Goal: Navigation & Orientation: Find specific page/section

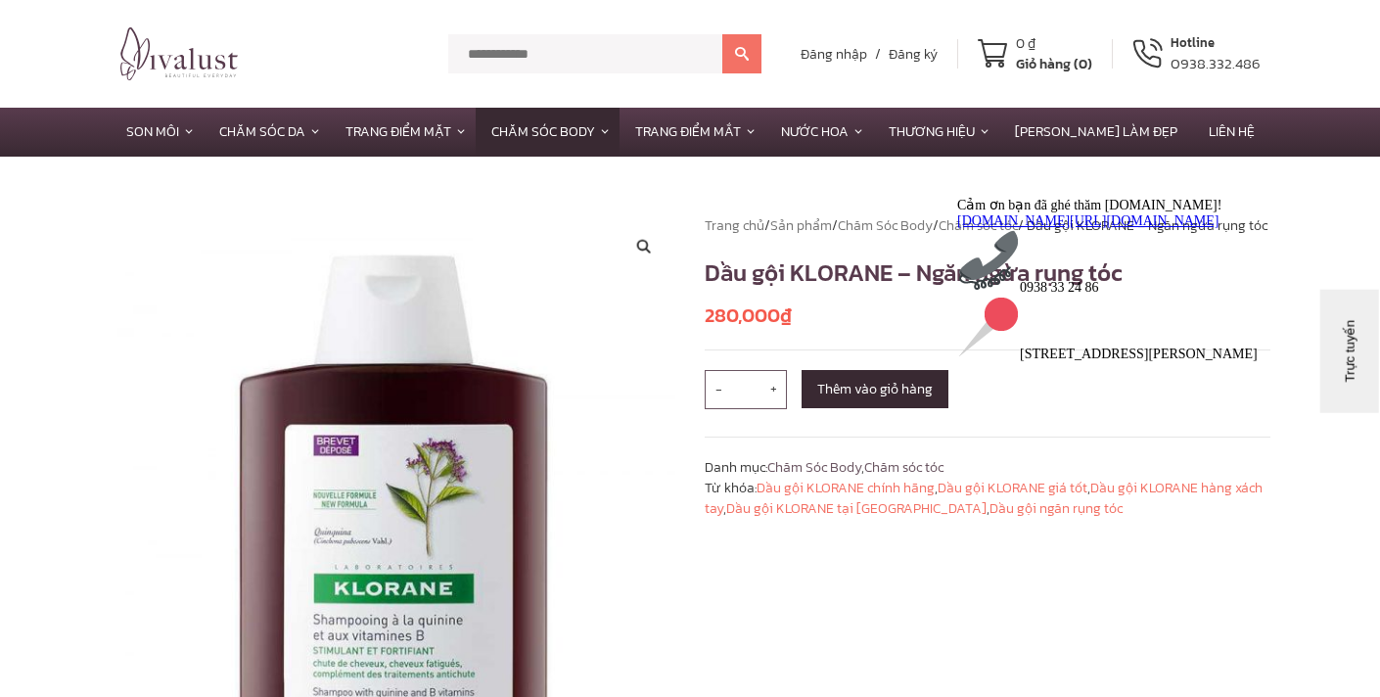
click at [969, 197] on div at bounding box center [1133, 197] width 352 height 0
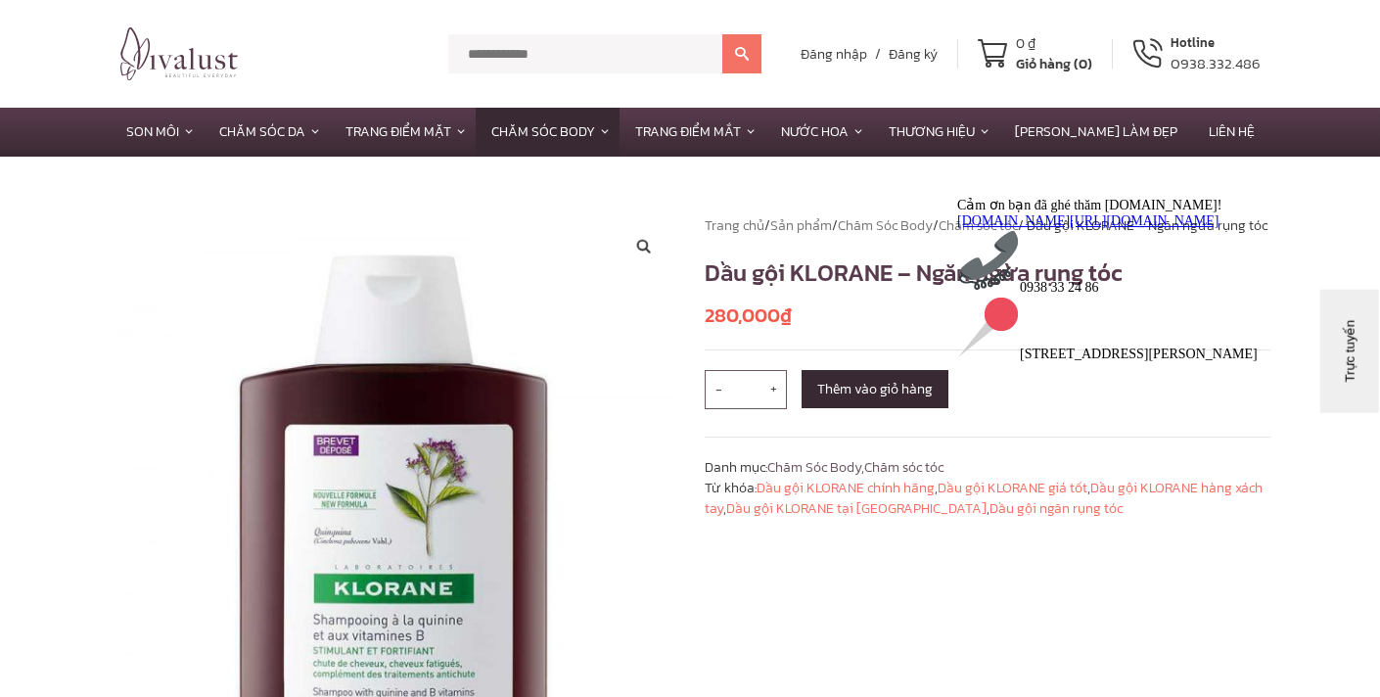
click at [969, 197] on div at bounding box center [1133, 197] width 352 height 0
click at [894, 228] on link "Chăm Sóc Body" at bounding box center [885, 225] width 95 height 21
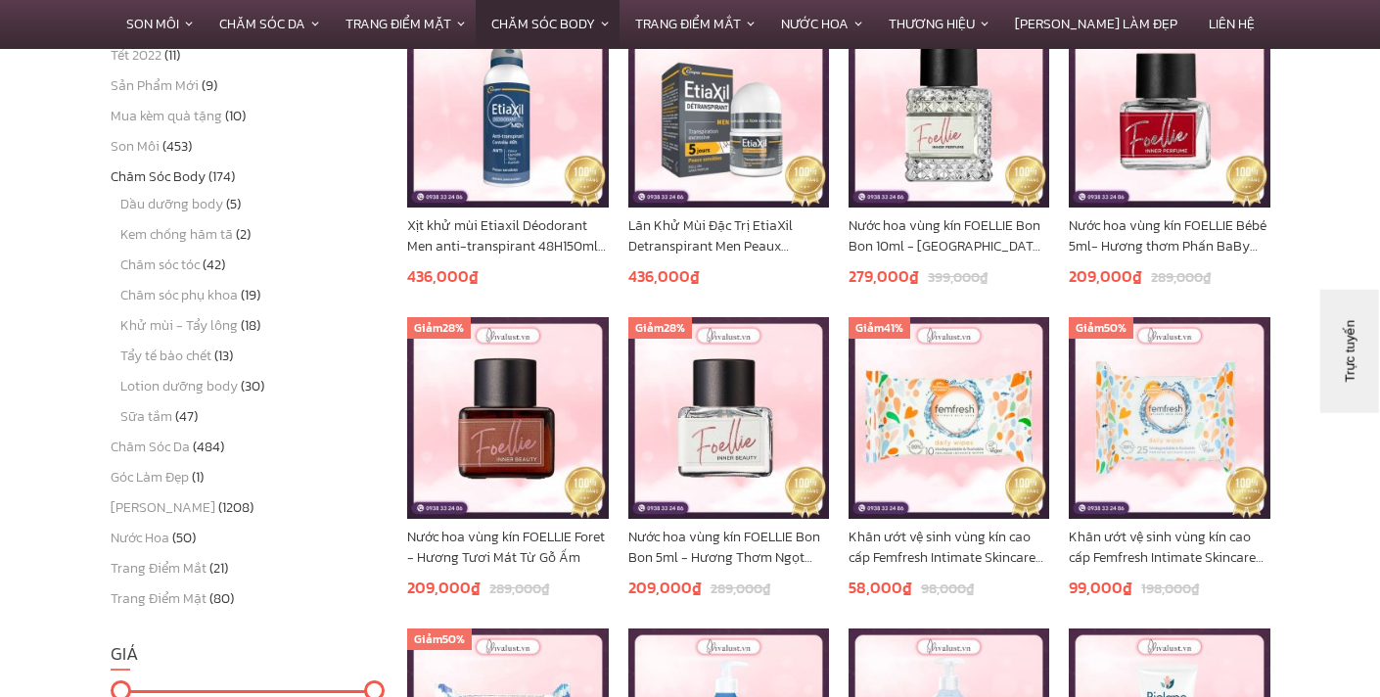
scroll to position [619, 0]
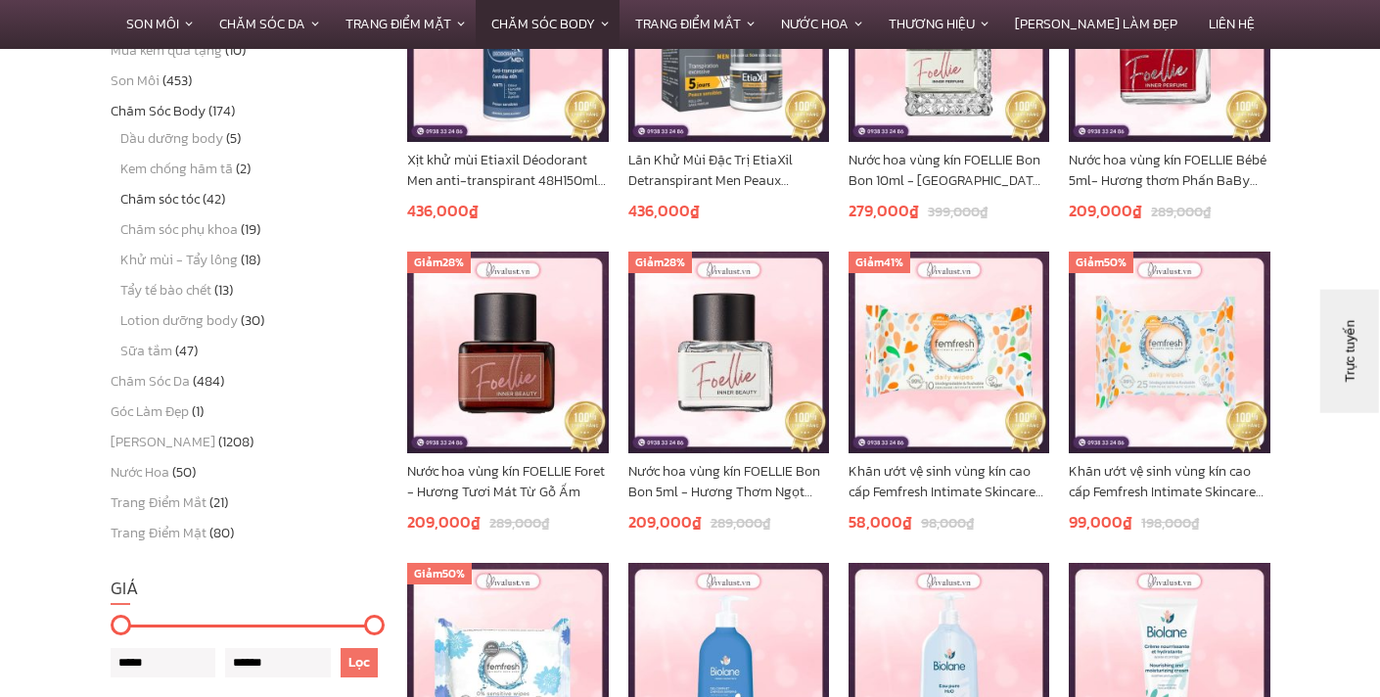
click at [190, 199] on link "Chăm sóc tóc" at bounding box center [159, 199] width 79 height 21
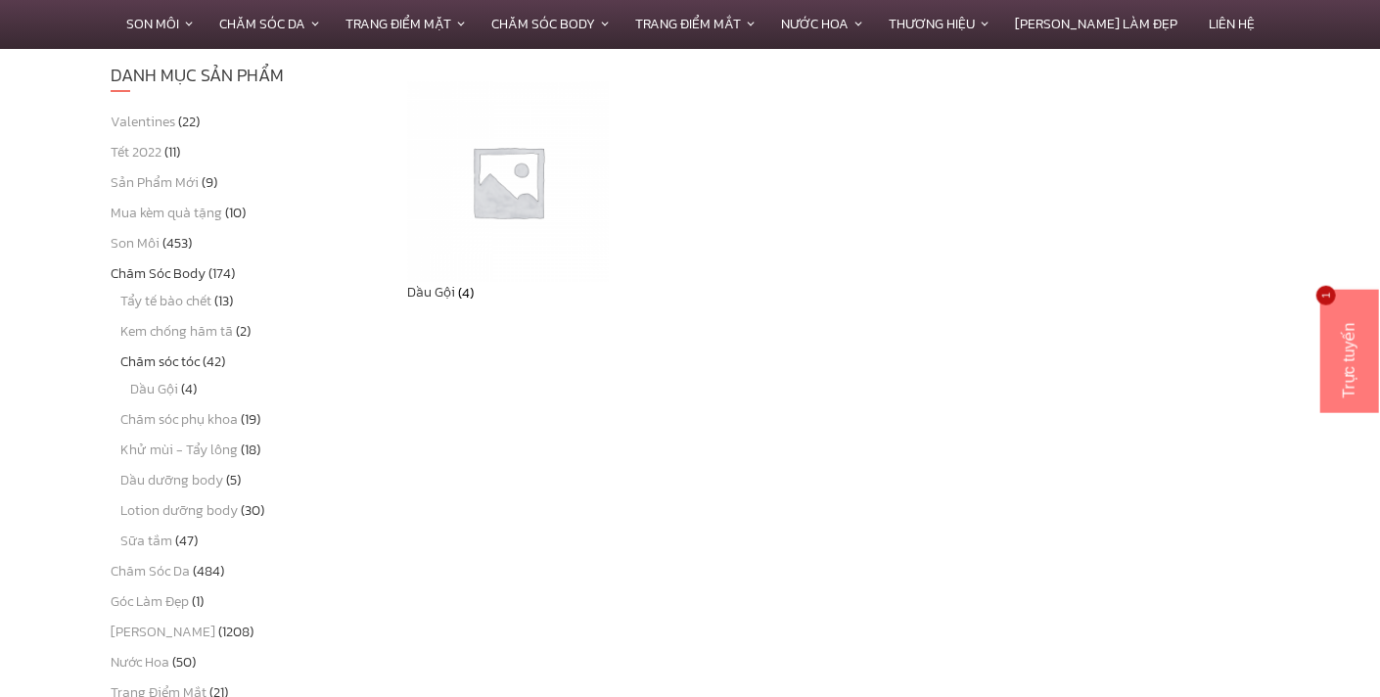
scroll to position [463, 0]
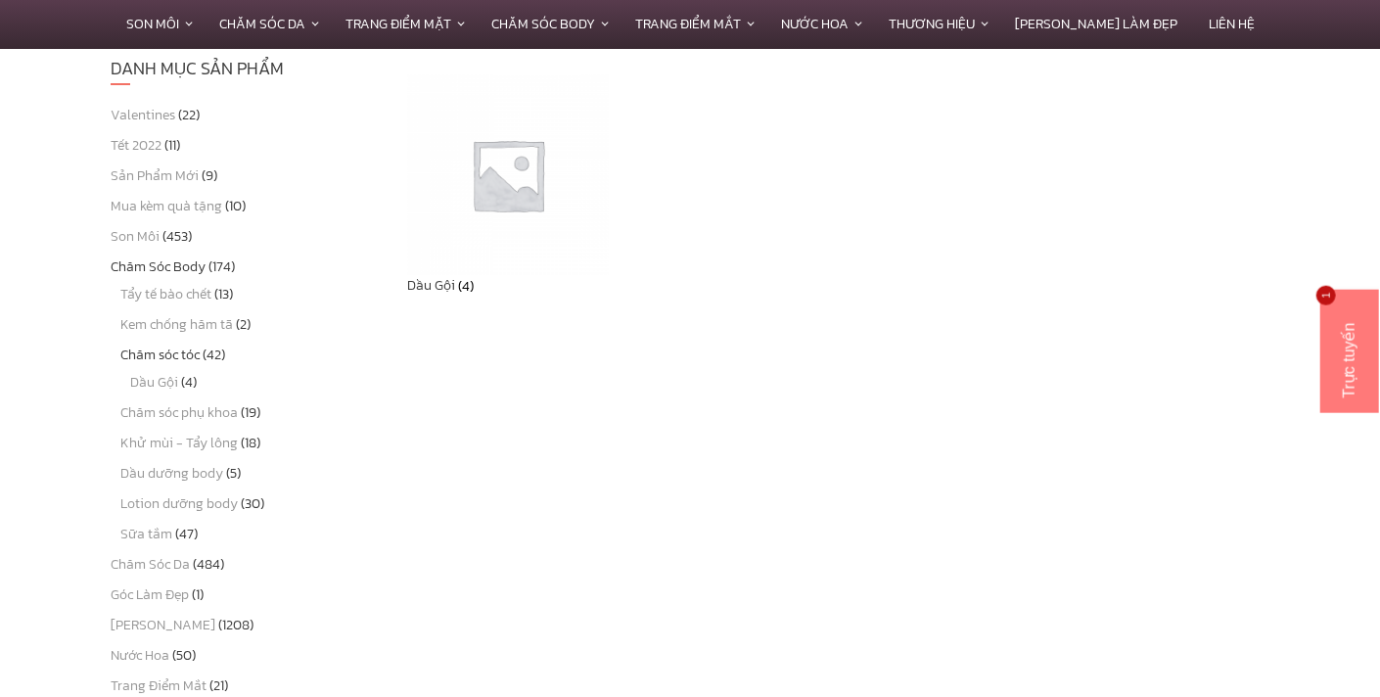
click at [454, 286] on h2 "Dầu Gội (4)" at bounding box center [507, 285] width 201 height 21
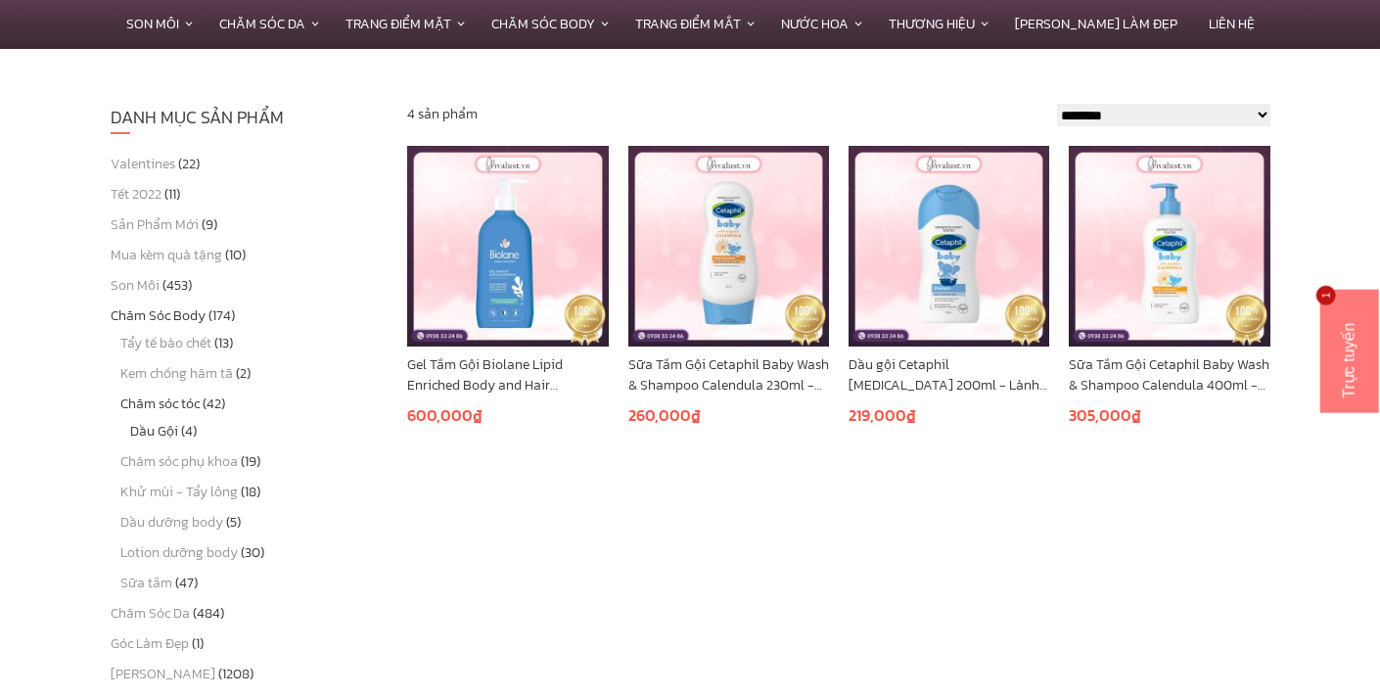
scroll to position [414, 0]
click at [187, 430] on span "(4)" at bounding box center [189, 431] width 16 height 21
click at [211, 403] on span "(42)" at bounding box center [214, 403] width 23 height 21
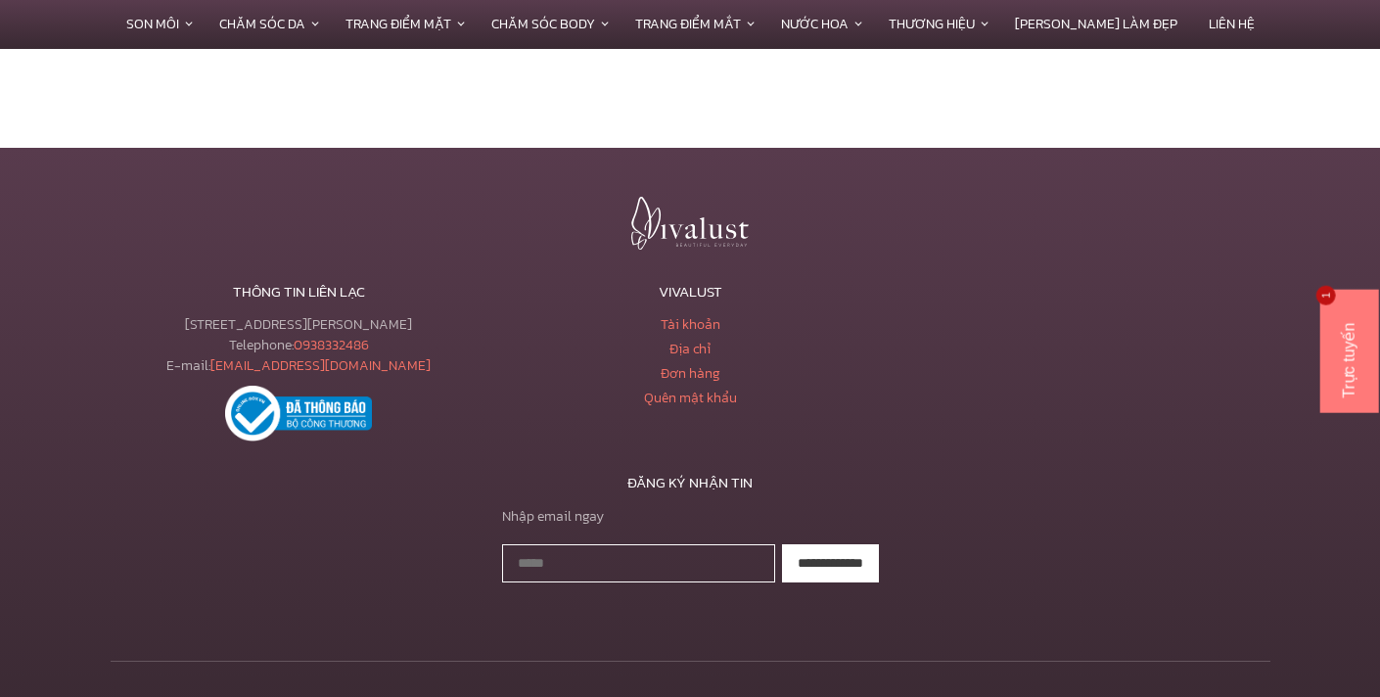
scroll to position [1337, 0]
